Goal: Task Accomplishment & Management: Manage account settings

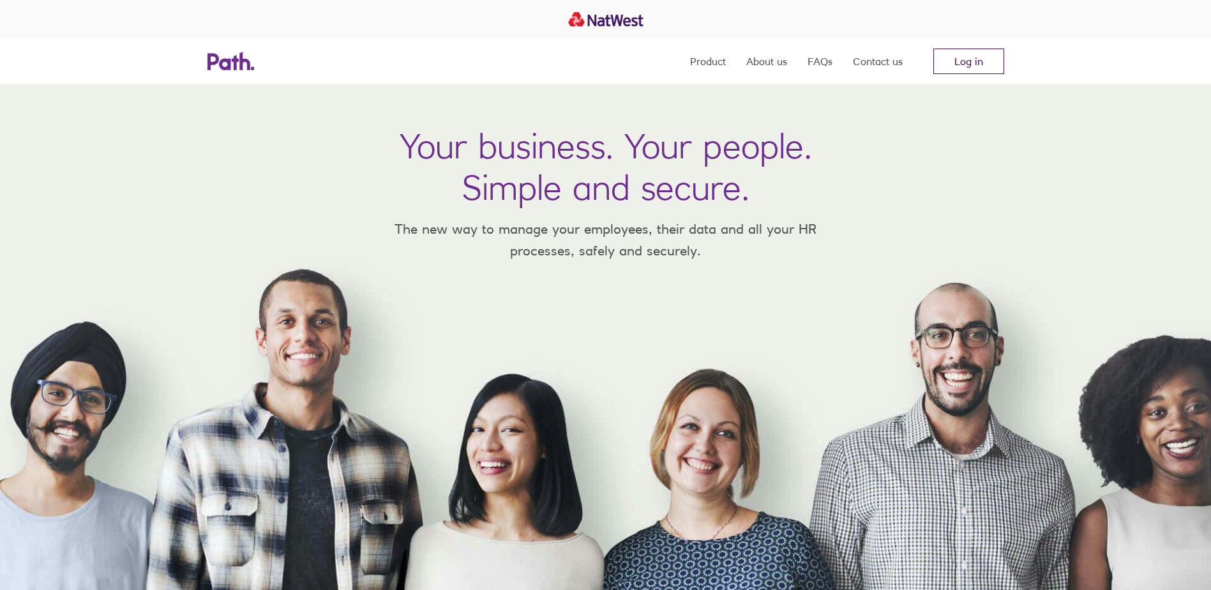
click at [993, 60] on link "Log in" at bounding box center [968, 62] width 71 height 26
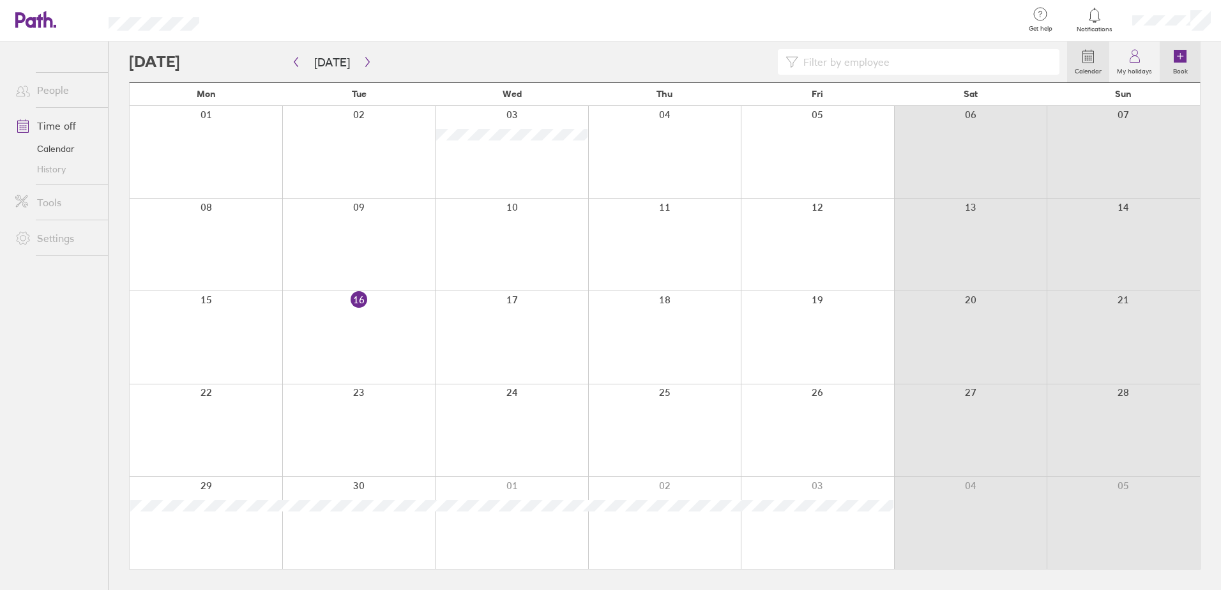
click at [1176, 56] on icon at bounding box center [1179, 56] width 13 height 13
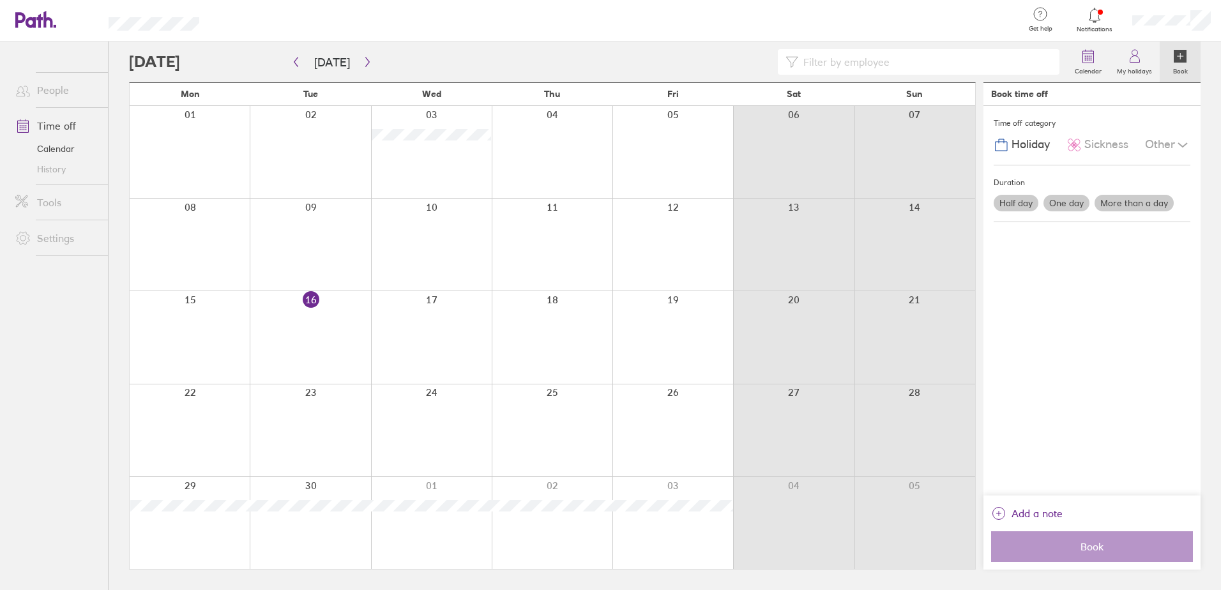
click at [1120, 198] on label "More than a day" at bounding box center [1133, 203] width 79 height 17
click at [0, 0] on input "More than a day" at bounding box center [0, 0] width 0 height 0
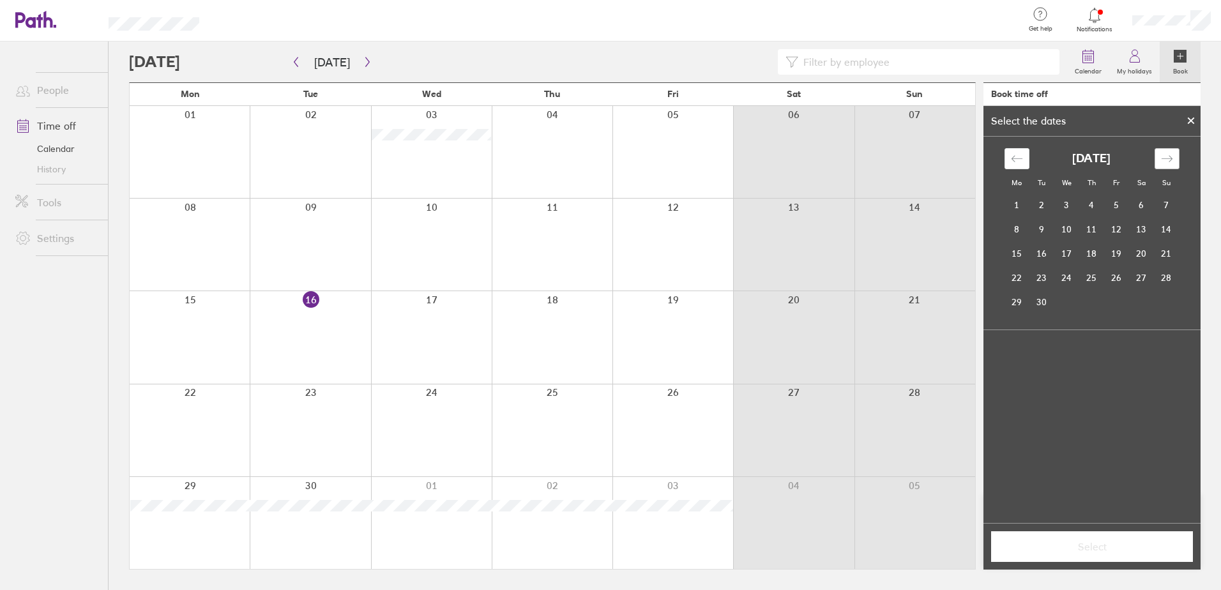
click at [1166, 154] on icon "Move forward to switch to the next month." at bounding box center [1167, 159] width 12 height 12
click at [1087, 302] on td "30" at bounding box center [1091, 302] width 25 height 24
click at [1115, 302] on td "31" at bounding box center [1116, 302] width 25 height 24
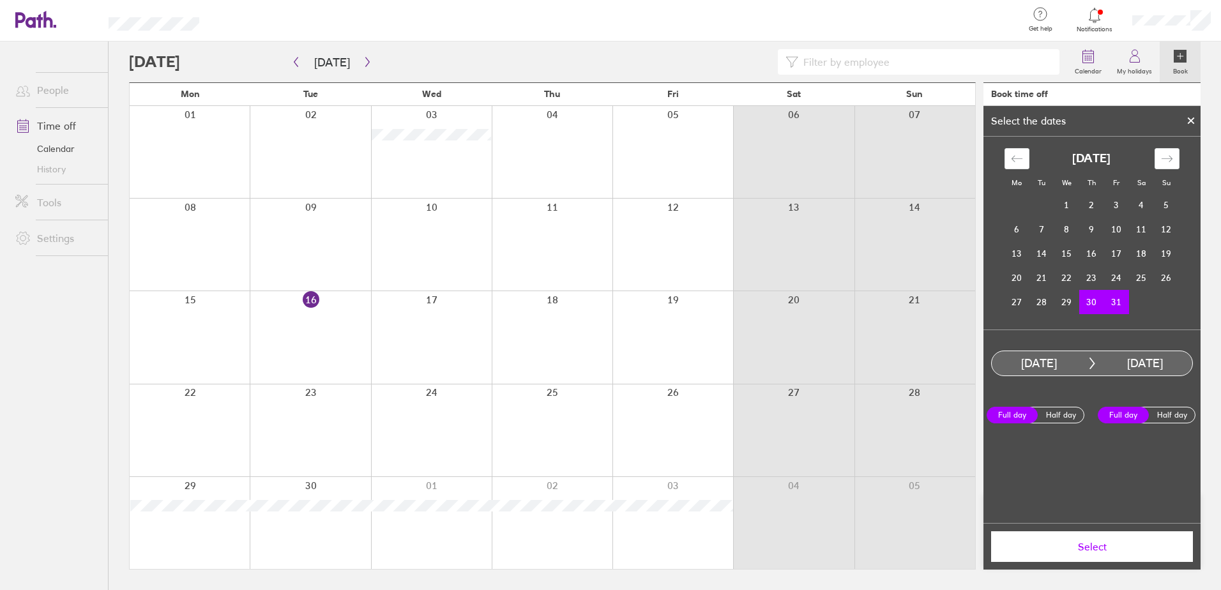
click at [1098, 539] on button "Select" at bounding box center [1092, 546] width 202 height 31
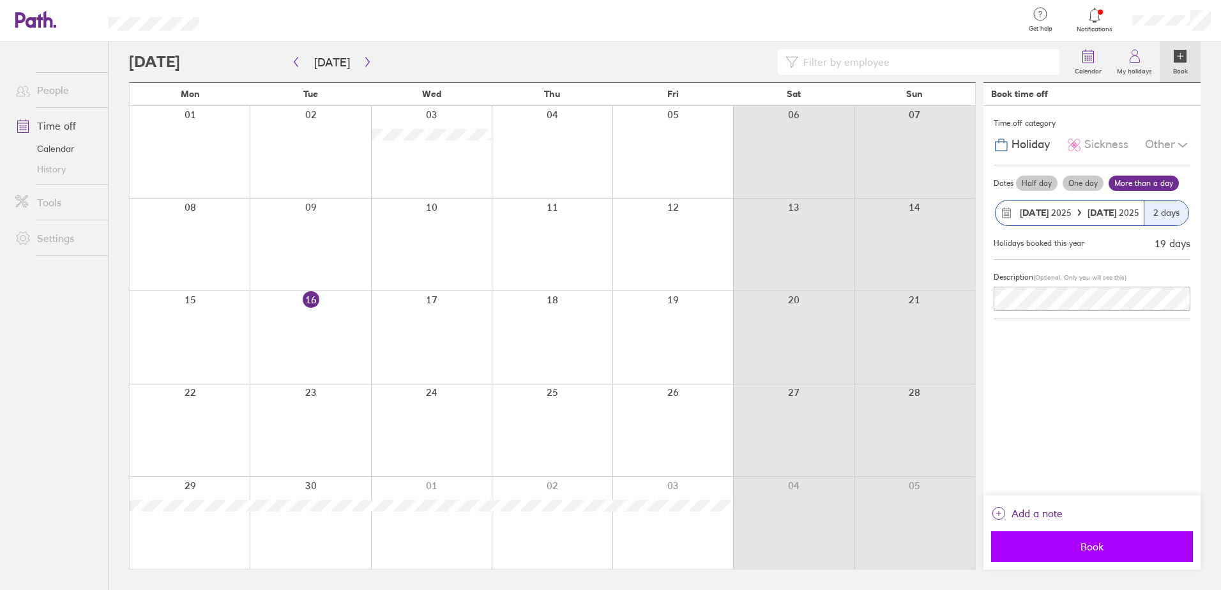
click at [1078, 543] on span "Book" at bounding box center [1092, 546] width 184 height 11
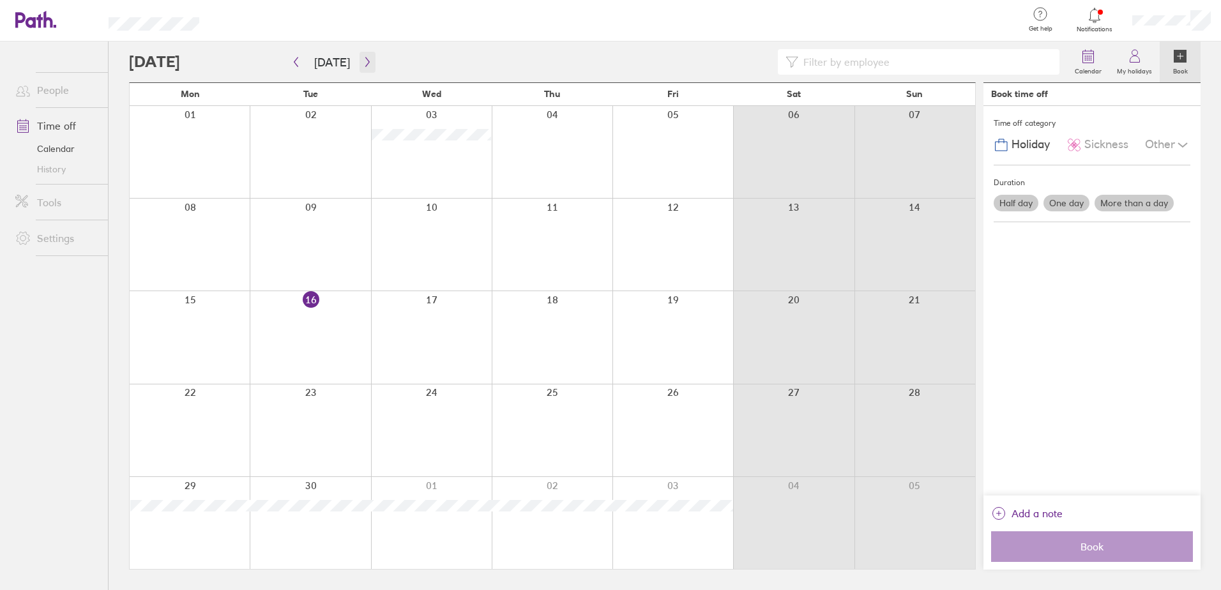
click at [363, 57] on icon "button" at bounding box center [368, 62] width 10 height 10
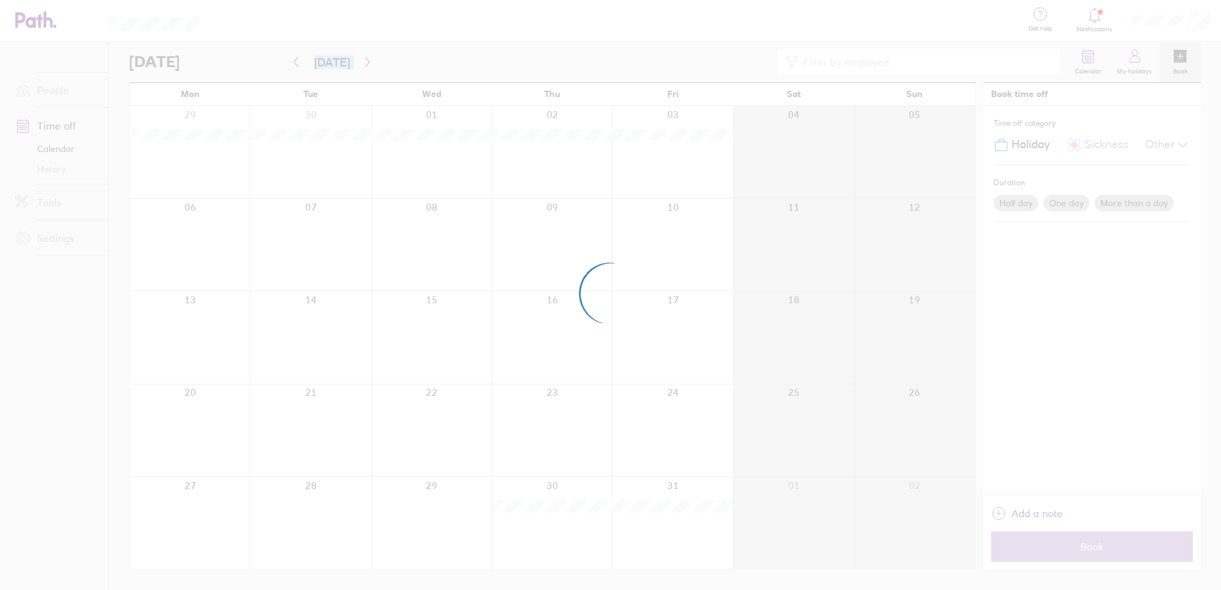
click at [362, 57] on div at bounding box center [610, 295] width 1221 height 590
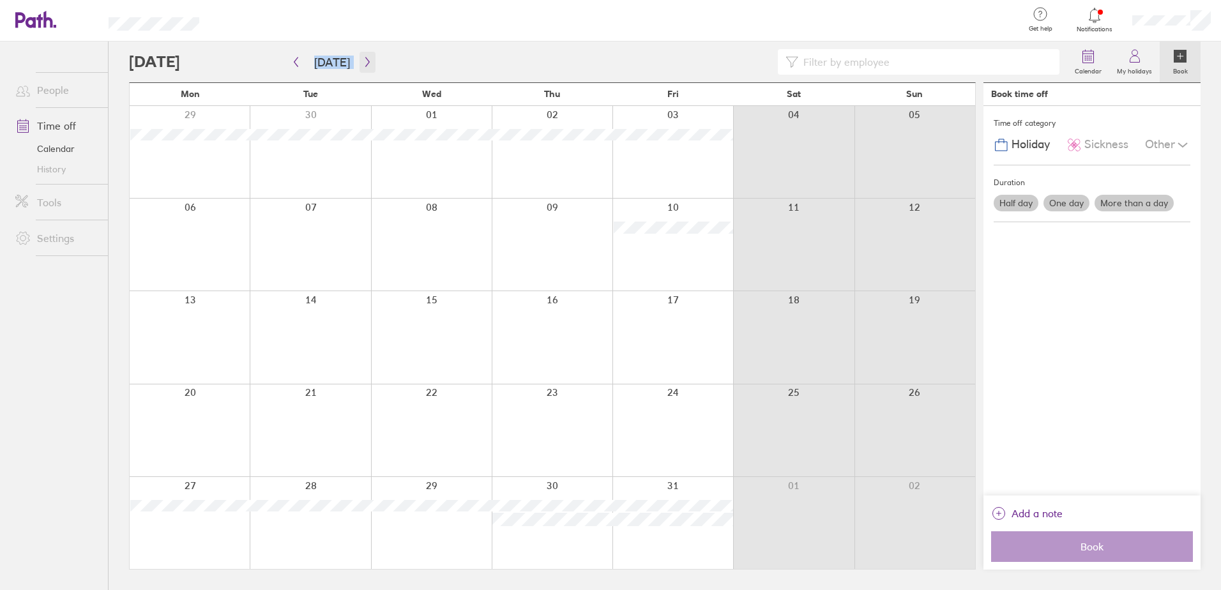
click at [363, 57] on icon "button" at bounding box center [368, 62] width 10 height 10
click at [1148, 201] on label "More than a day" at bounding box center [1133, 203] width 79 height 17
click at [0, 0] on input "More than a day" at bounding box center [0, 0] width 0 height 0
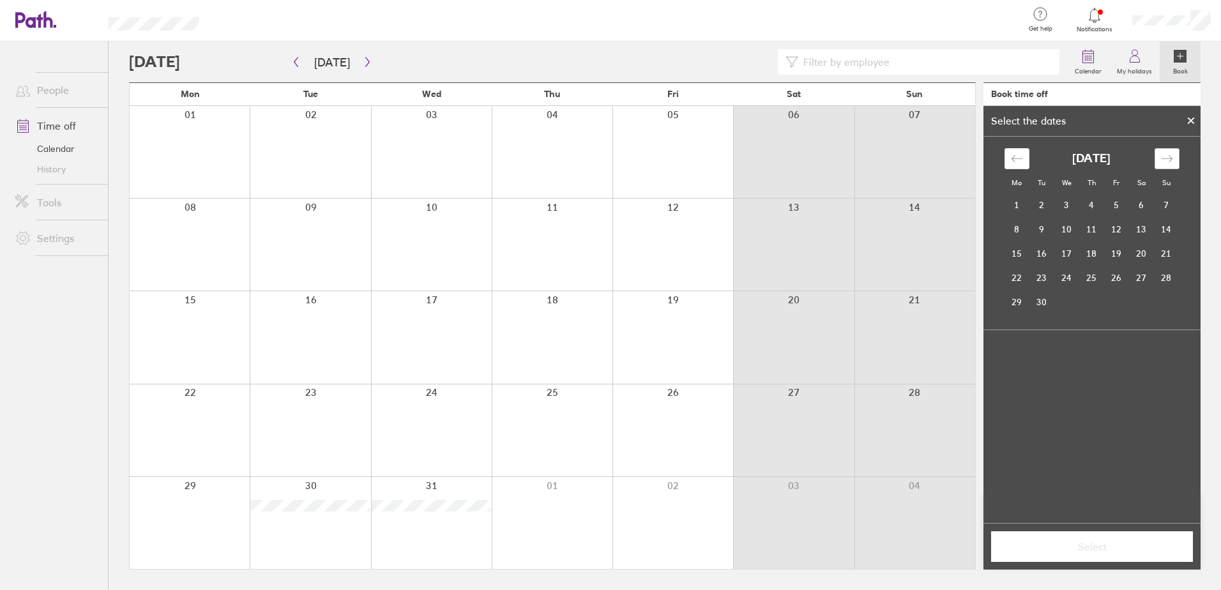
click at [1169, 155] on icon "Move forward to switch to the next month." at bounding box center [1167, 159] width 12 height 12
click at [1017, 301] on td "29" at bounding box center [1016, 302] width 25 height 24
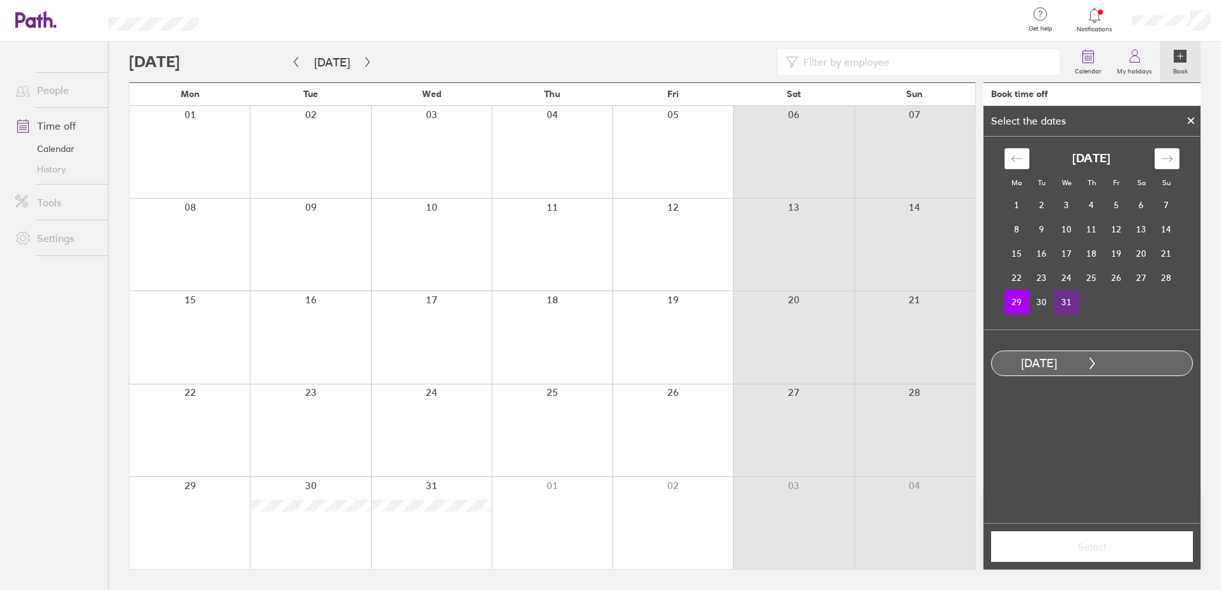
click at [1067, 299] on td "31" at bounding box center [1066, 302] width 25 height 24
click at [1077, 546] on span "Select" at bounding box center [1092, 546] width 184 height 11
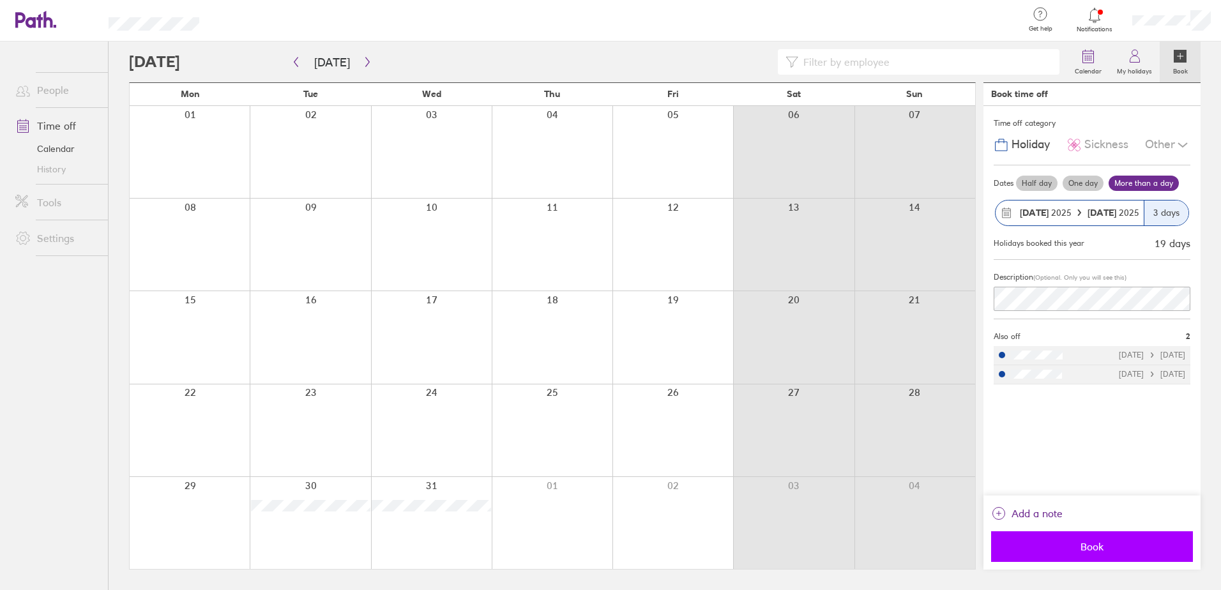
click at [1090, 543] on span "Book" at bounding box center [1092, 546] width 184 height 11
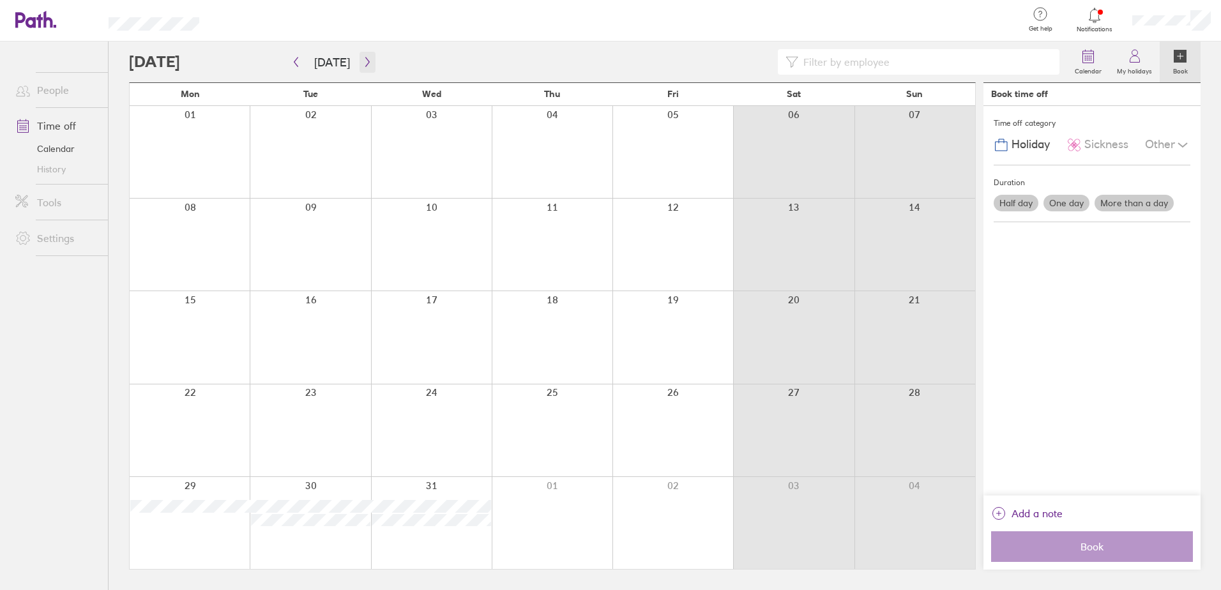
click at [365, 61] on icon "button" at bounding box center [368, 62] width 10 height 10
click at [1063, 200] on label "One day" at bounding box center [1066, 203] width 46 height 17
click at [0, 0] on input "One day" at bounding box center [0, 0] width 0 height 0
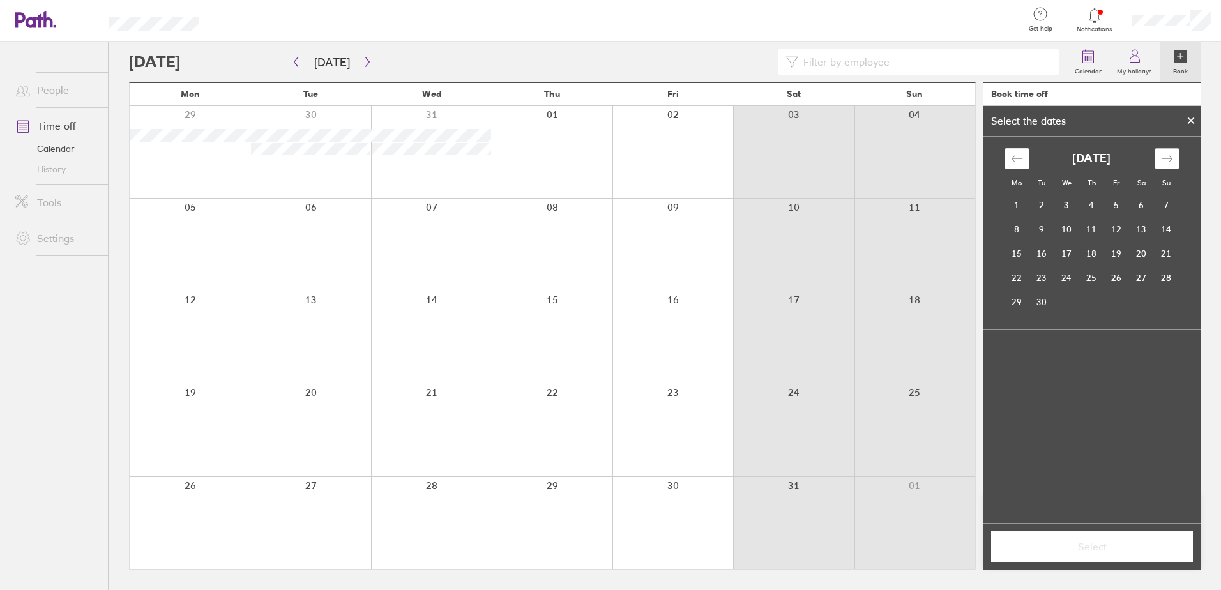
click at [1161, 151] on div "Move forward to switch to the next month." at bounding box center [1166, 158] width 25 height 21
click at [1162, 151] on div "Move forward to switch to the next month." at bounding box center [1166, 158] width 25 height 21
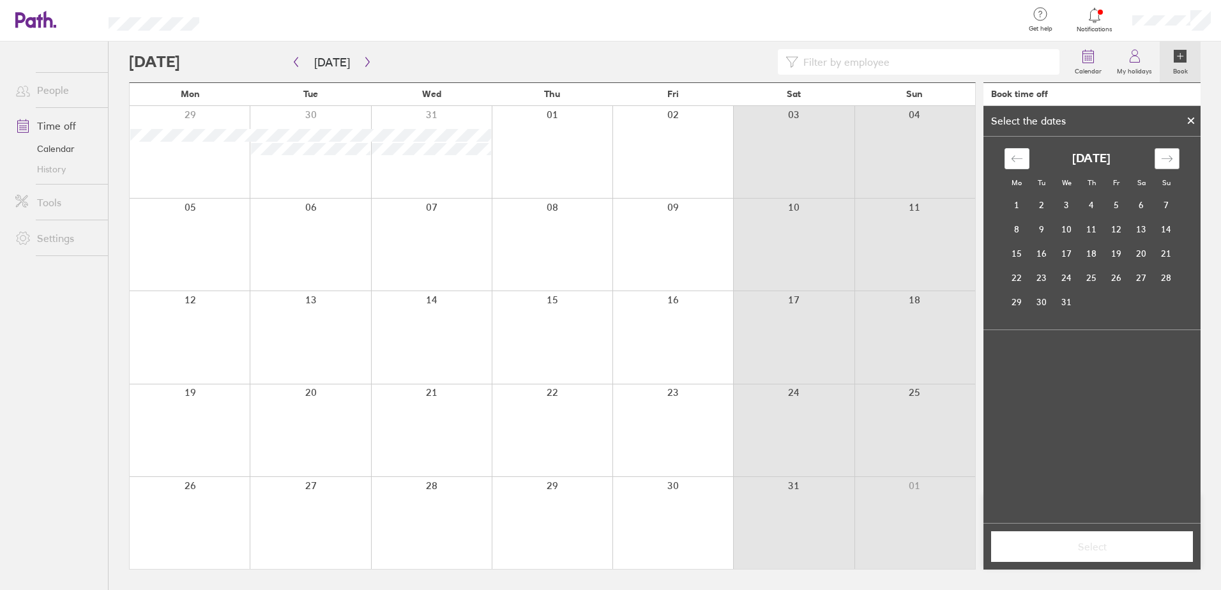
click at [1162, 151] on div "Move forward to switch to the next month." at bounding box center [1166, 158] width 25 height 21
click at [1106, 209] on td "2" at bounding box center [1116, 205] width 25 height 24
click at [1085, 546] on span "Select" at bounding box center [1092, 546] width 184 height 11
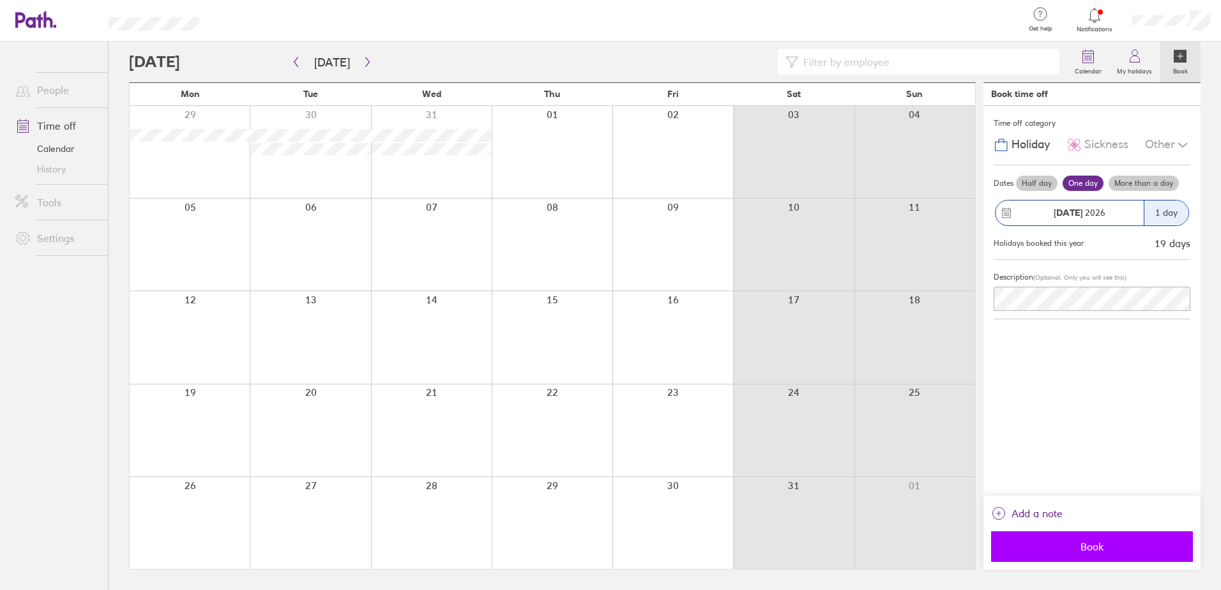
click at [1098, 536] on button "Book" at bounding box center [1092, 546] width 202 height 31
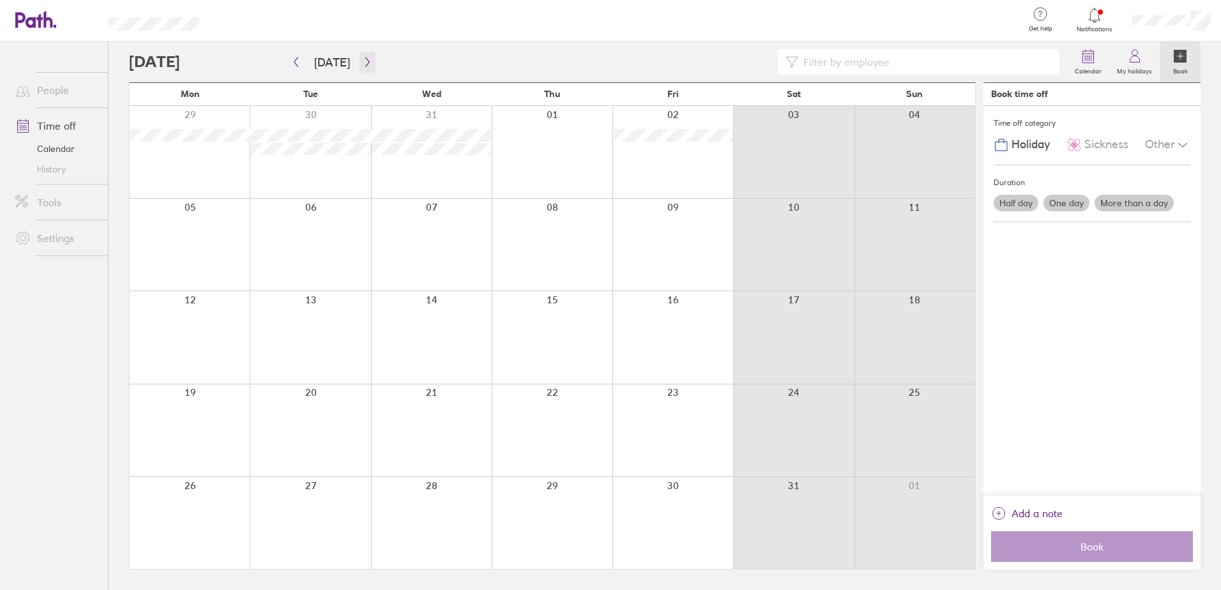
click at [363, 59] on icon "button" at bounding box center [368, 62] width 10 height 10
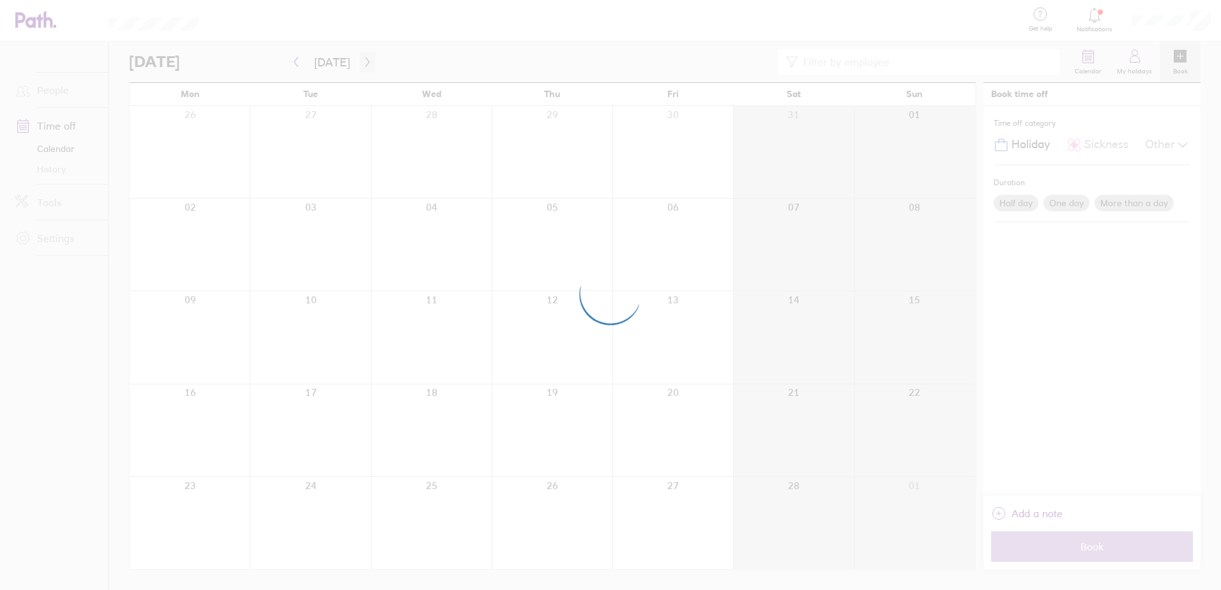
click at [360, 59] on div at bounding box center [610, 295] width 1221 height 590
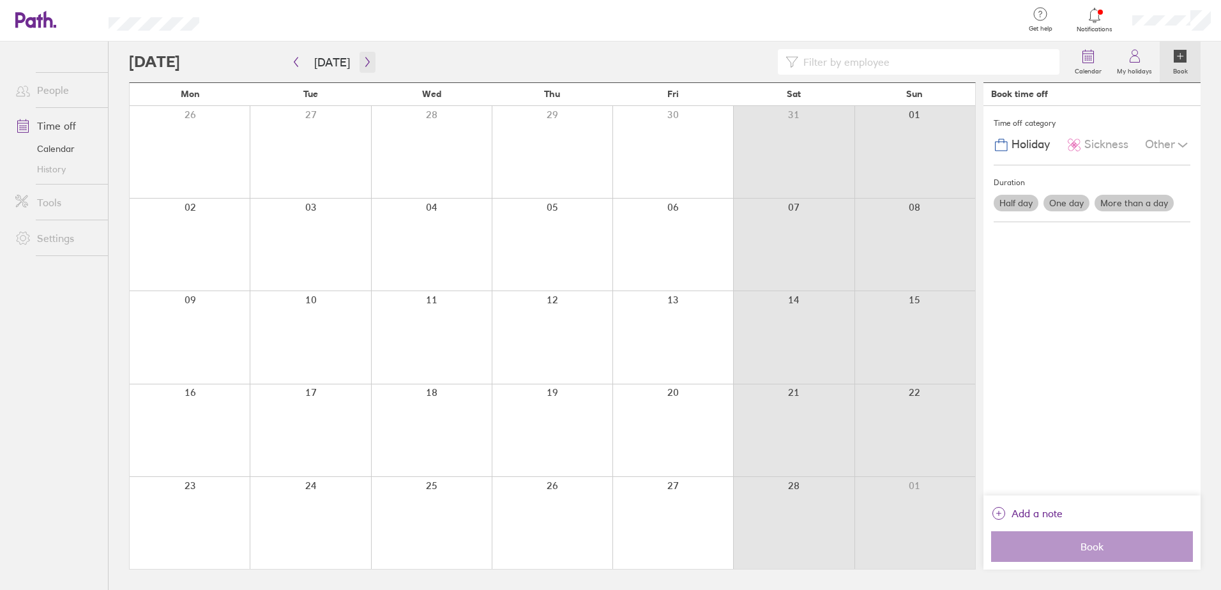
click at [359, 57] on button "button" at bounding box center [367, 62] width 16 height 21
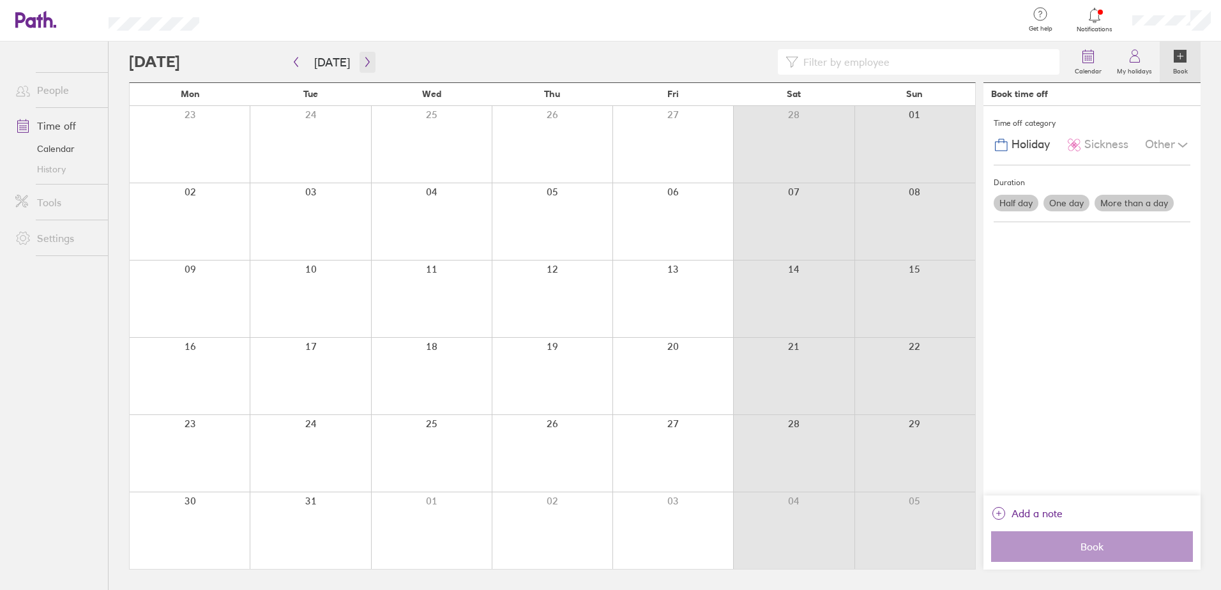
click at [363, 62] on icon "button" at bounding box center [368, 62] width 10 height 10
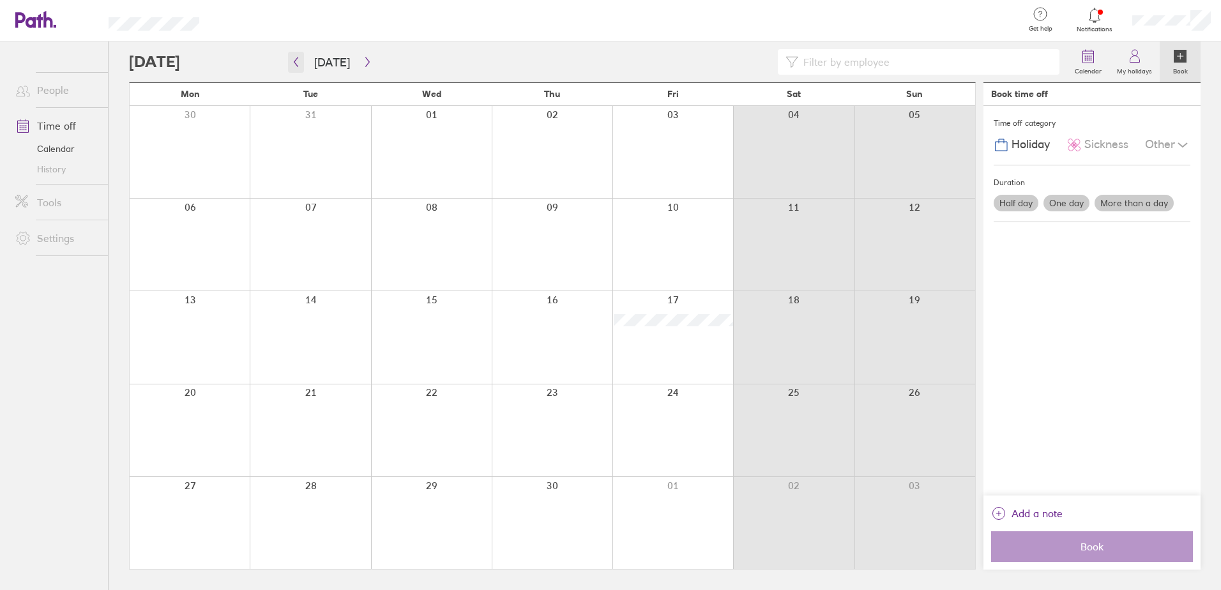
click at [295, 63] on icon "button" at bounding box center [296, 62] width 4 height 10
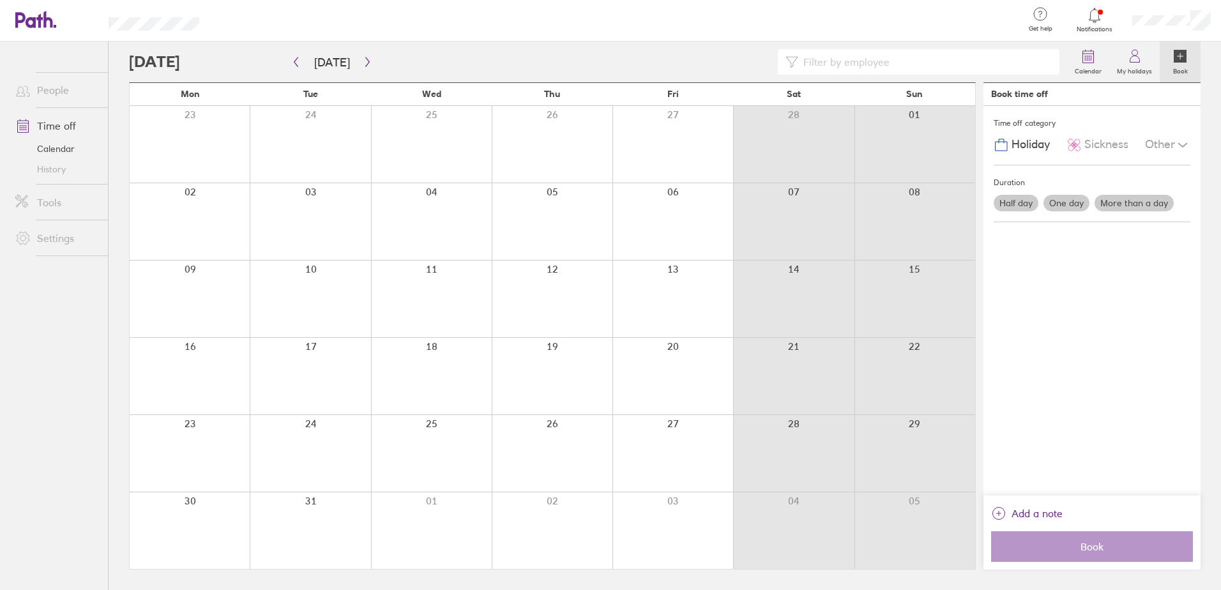
click at [1158, 201] on label "More than a day" at bounding box center [1133, 203] width 79 height 17
click at [0, 0] on input "More than a day" at bounding box center [0, 0] width 0 height 0
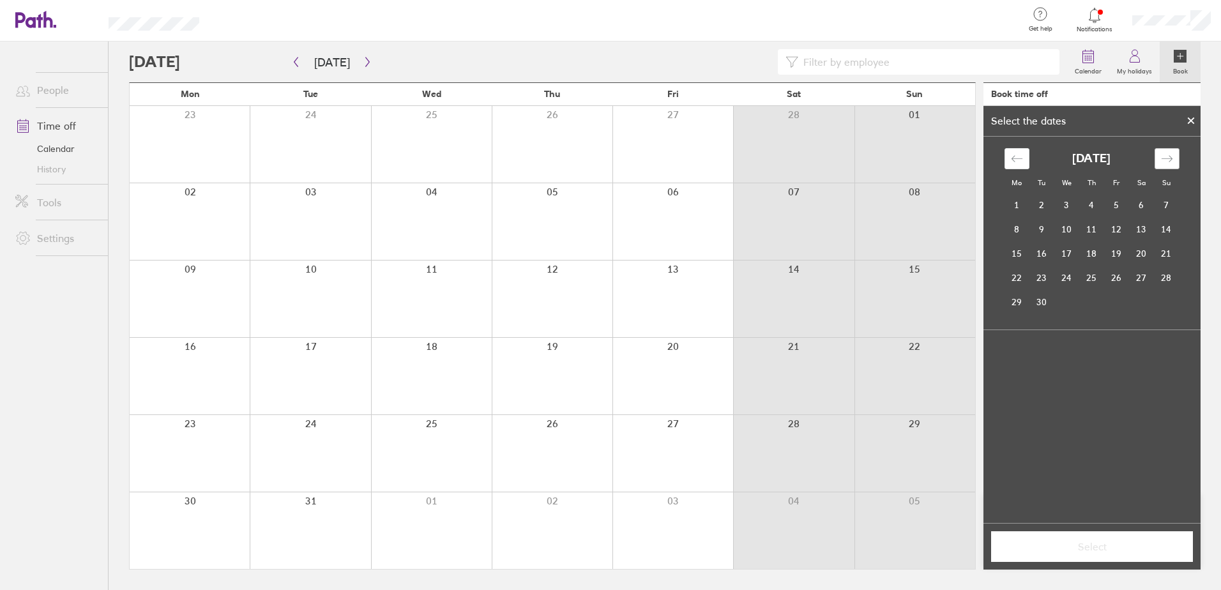
click at [1175, 156] on div "Move forward to switch to the next month." at bounding box center [1166, 158] width 25 height 21
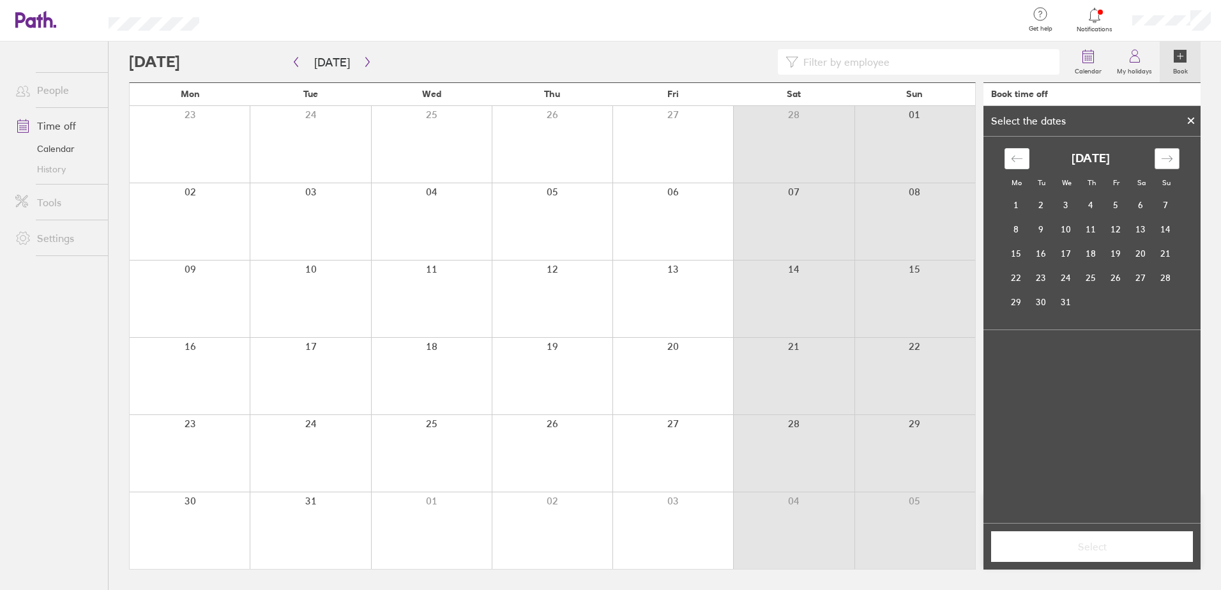
click at [1175, 156] on div "Move forward to switch to the next month." at bounding box center [1166, 158] width 25 height 21
click at [1087, 303] on td "26" at bounding box center [1091, 302] width 25 height 24
click at [1161, 158] on icon "Move forward to switch to the next month." at bounding box center [1167, 159] width 12 height 12
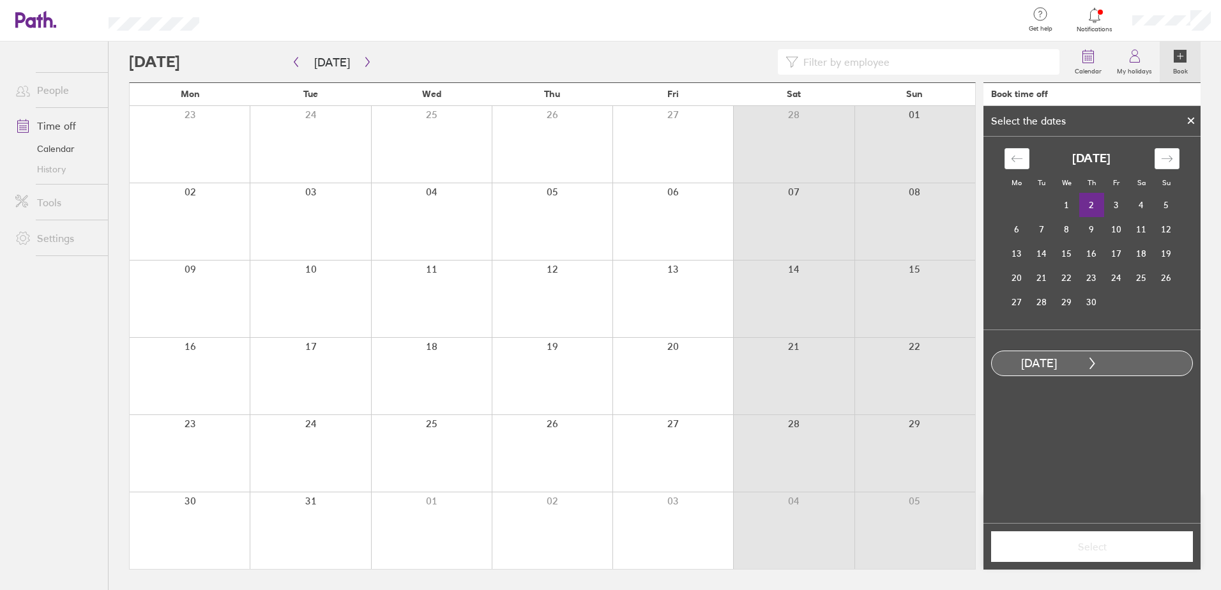
click at [1093, 205] on td "2" at bounding box center [1091, 205] width 25 height 24
click at [1190, 115] on div at bounding box center [1190, 121] width 19 height 22
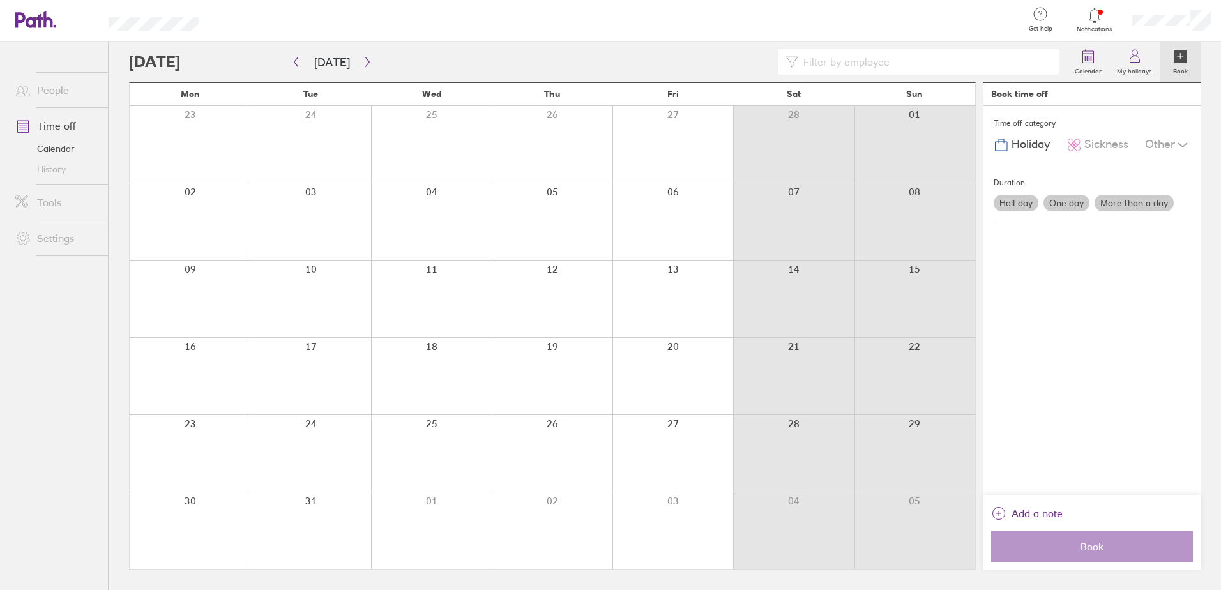
click at [1187, 28] on div at bounding box center [1171, 20] width 99 height 41
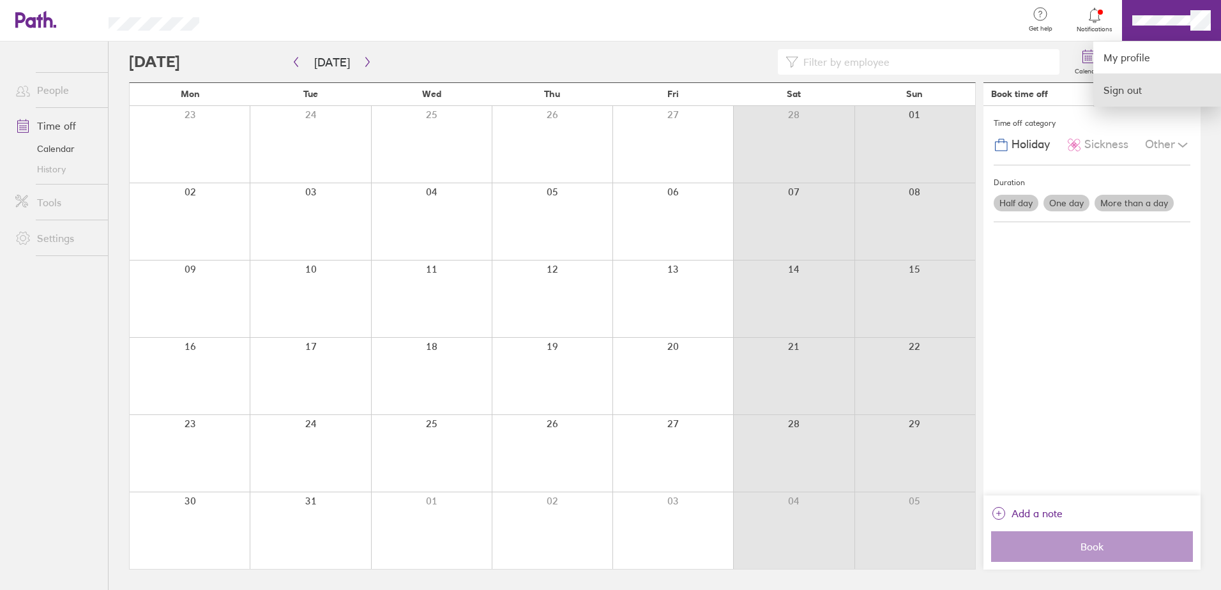
click at [1145, 98] on link "Sign out" at bounding box center [1157, 90] width 128 height 32
